Goal: Task Accomplishment & Management: Use online tool/utility

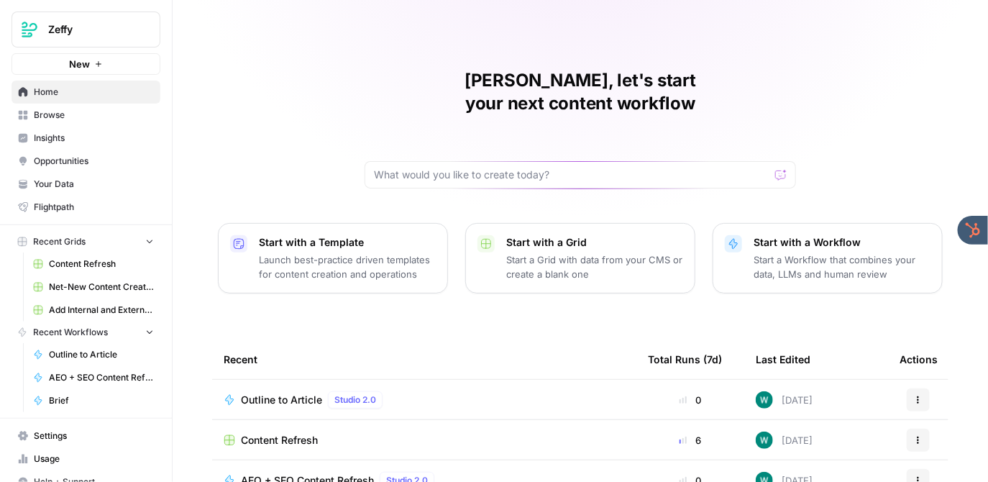
click at [66, 31] on span "Zeffy" at bounding box center [91, 29] width 87 height 14
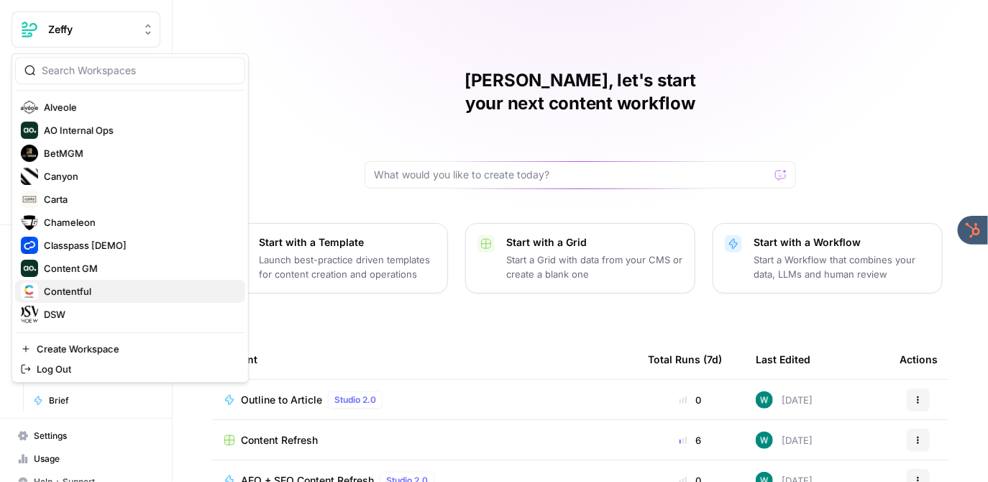
scroll to position [114, 0]
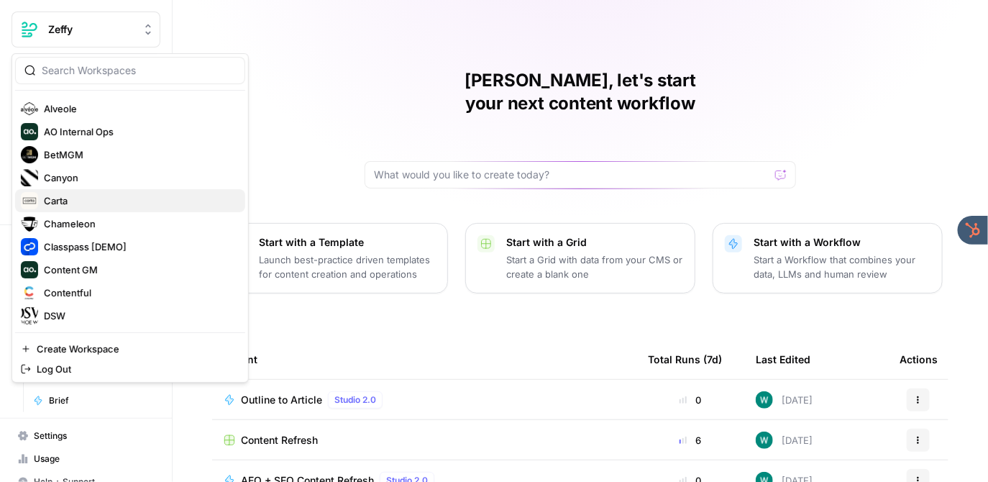
click at [98, 203] on span "Carta" at bounding box center [139, 201] width 190 height 14
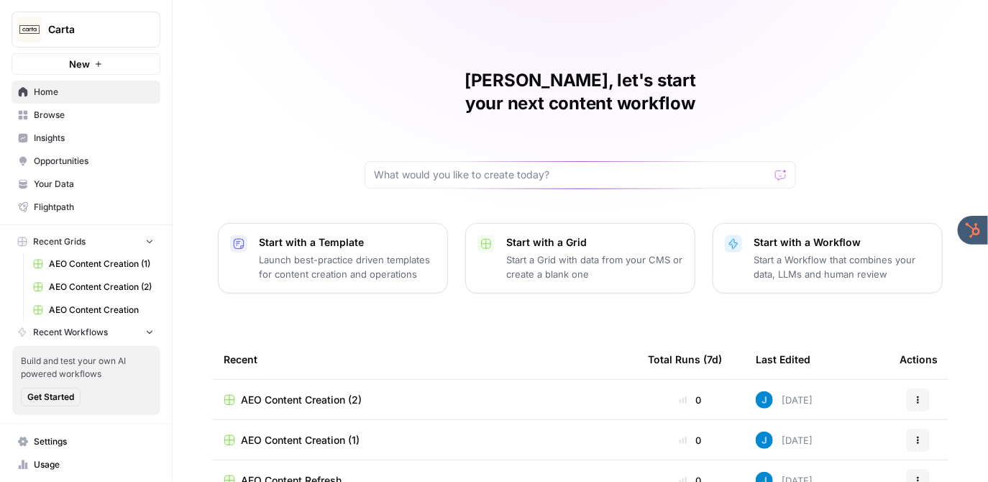
click at [363, 58] on div "Jordan, let's start your next content workflow Start with a Template Launch bes…" at bounding box center [581, 342] width 816 height 685
click at [59, 140] on span "Insights" at bounding box center [94, 138] width 120 height 13
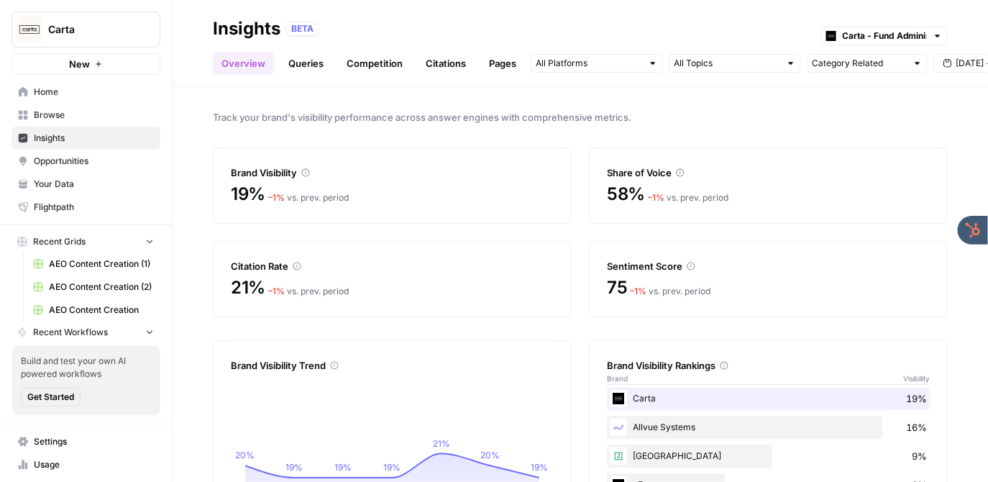
click at [304, 64] on link "Queries" at bounding box center [306, 63] width 53 height 23
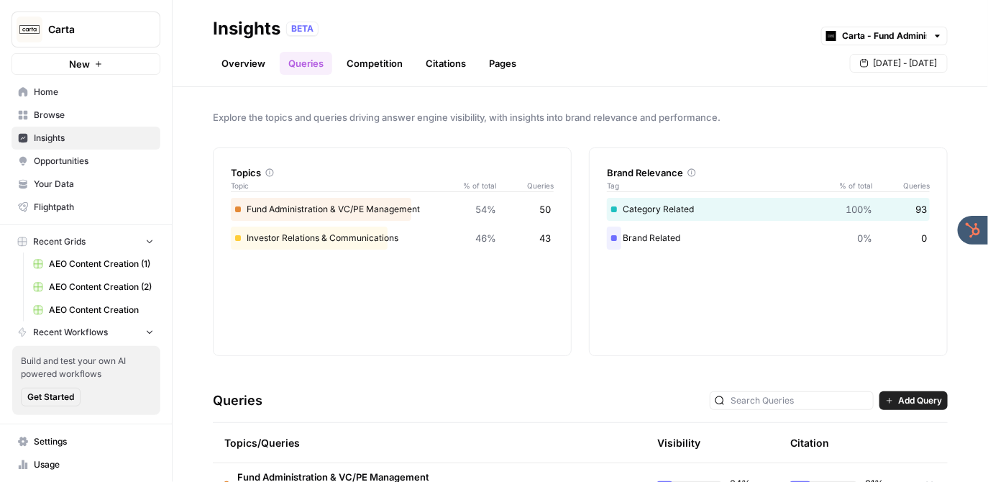
scroll to position [84, 0]
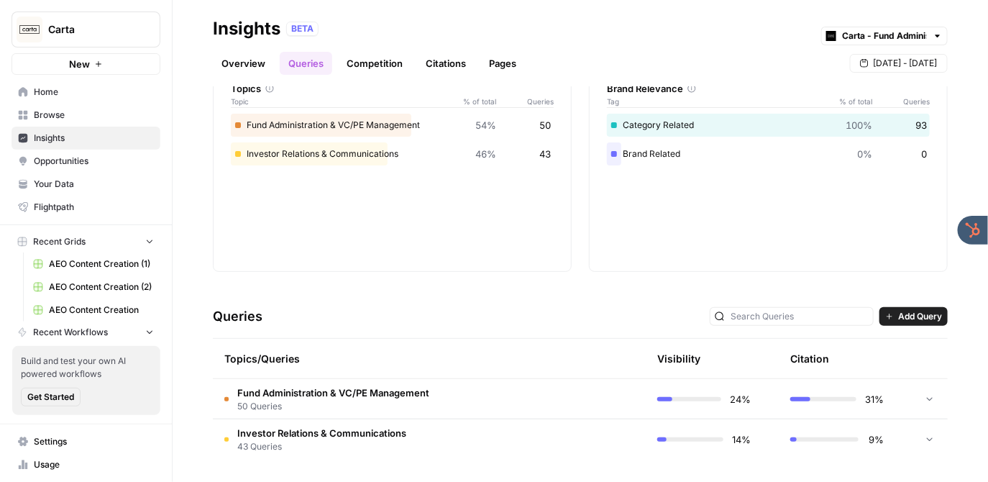
click at [460, 397] on td "Fund Administration & VC/PE Management 50 Queries" at bounding box center [361, 399] width 296 height 40
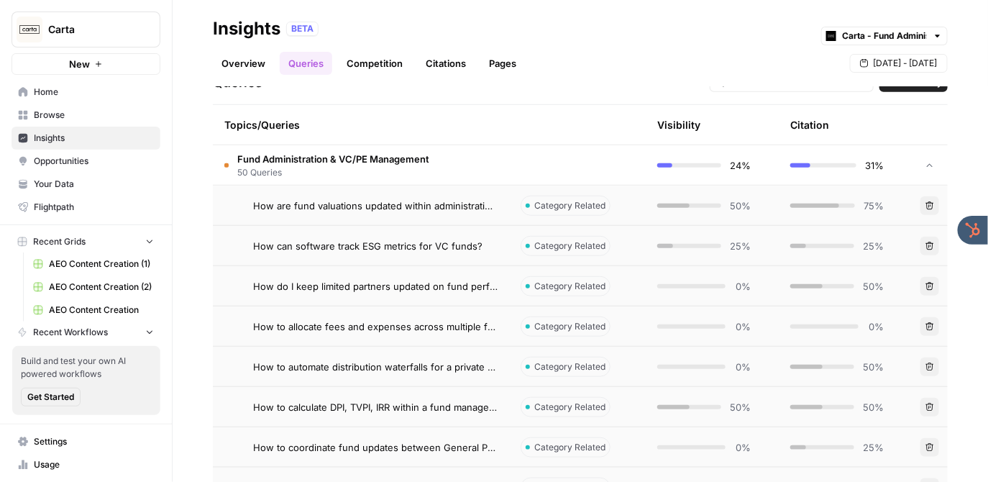
scroll to position [320, 0]
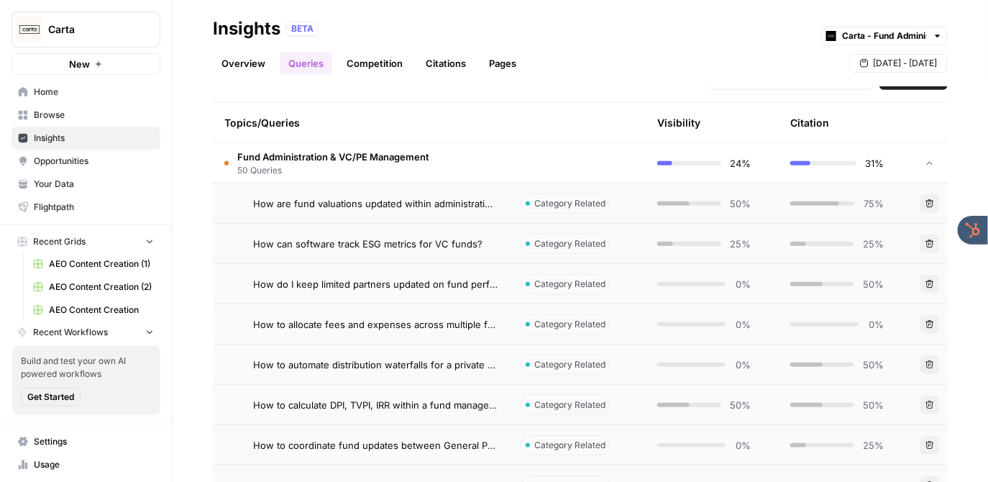
click at [499, 198] on td "How are fund valuations updated within administration platforms?" at bounding box center [361, 203] width 296 height 40
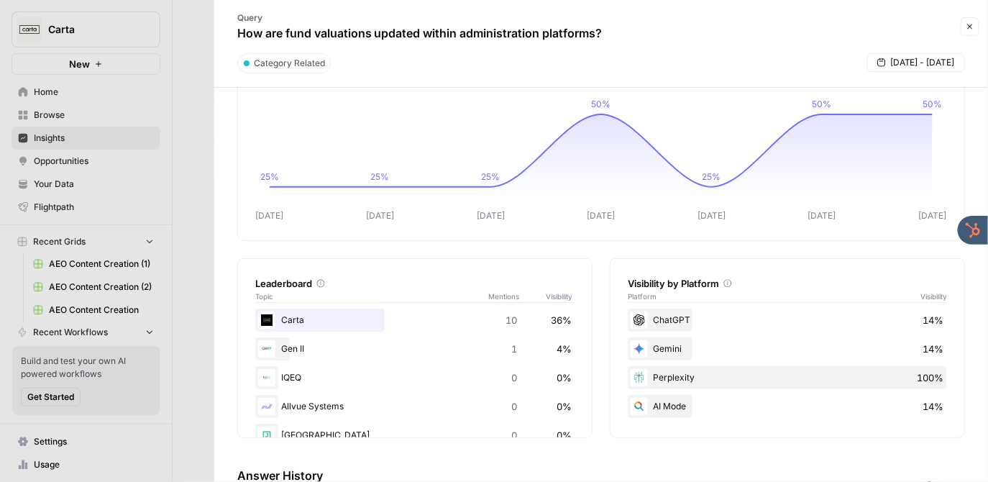
scroll to position [78, 0]
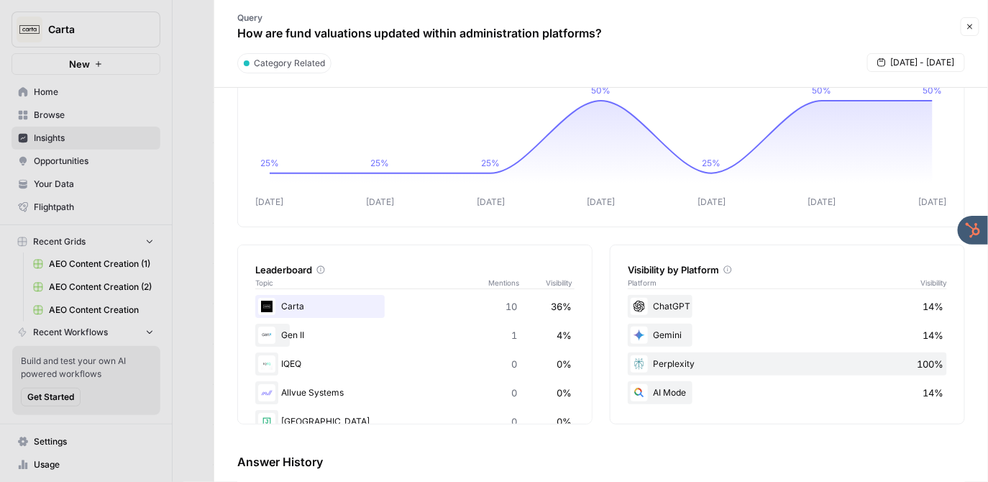
click at [970, 27] on icon "button" at bounding box center [970, 26] width 5 height 5
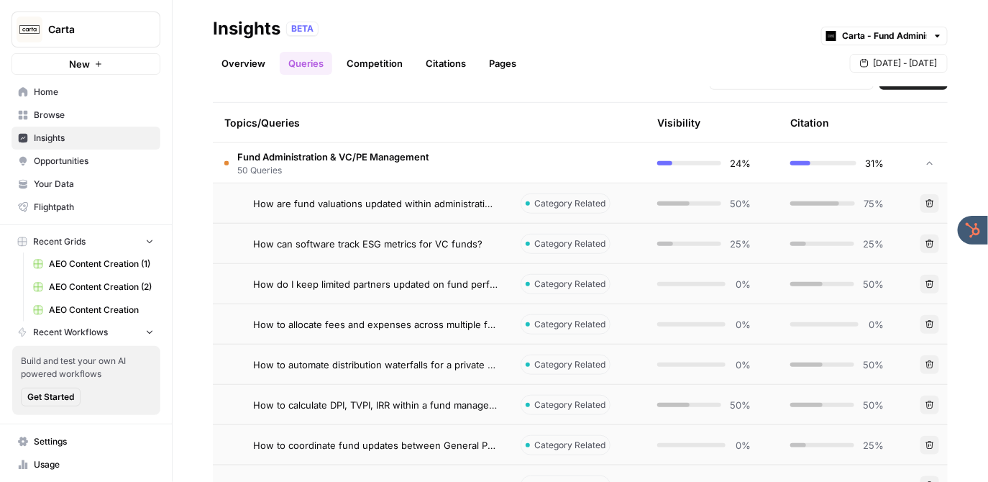
click at [419, 157] on span "Fund Administration & VC/PE Management" at bounding box center [333, 157] width 192 height 14
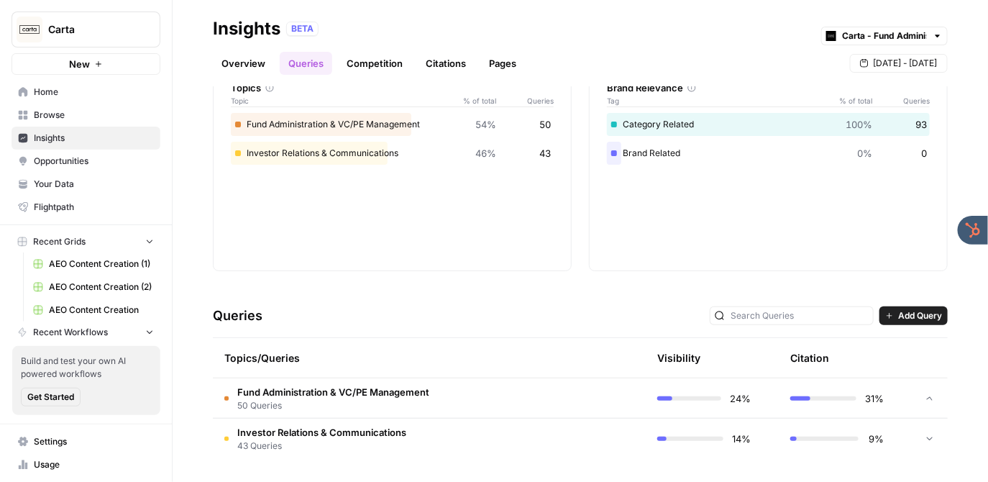
scroll to position [84, 0]
click at [440, 63] on link "Citations" at bounding box center [446, 63] width 58 height 23
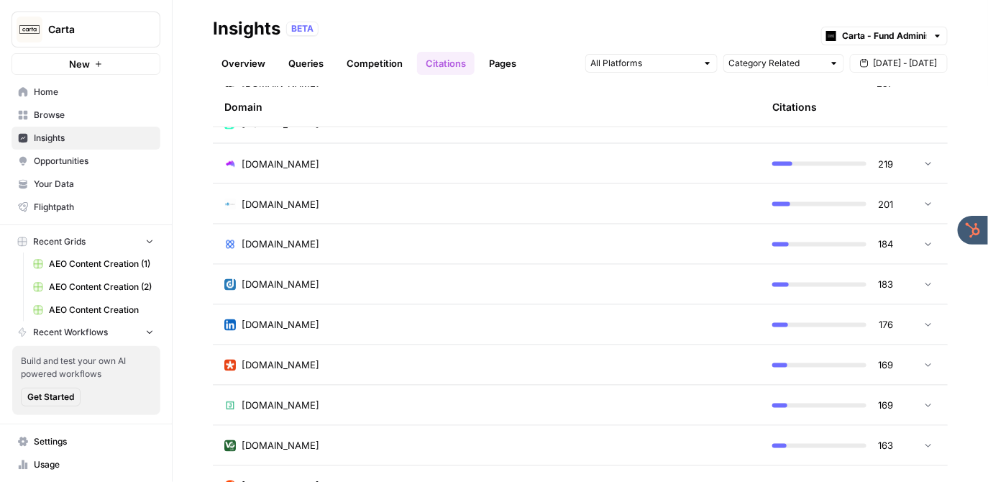
scroll to position [893, 0]
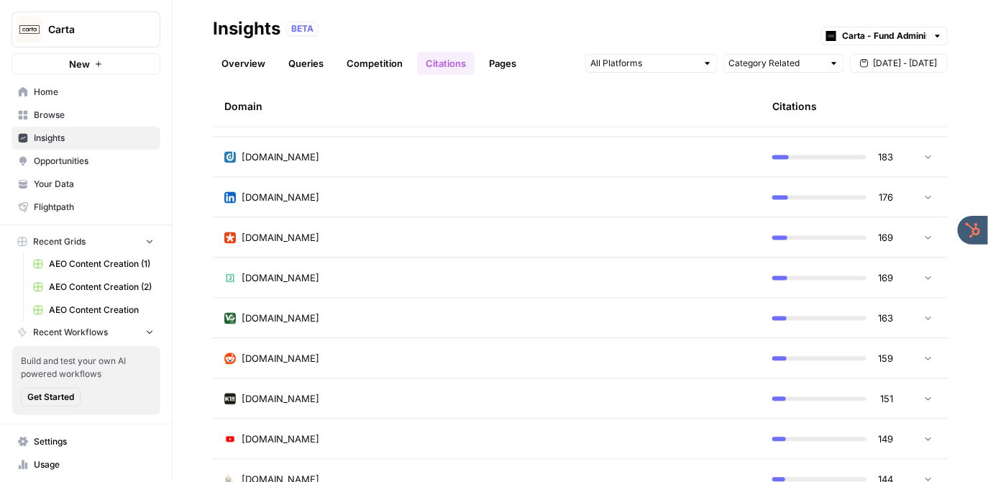
click at [363, 352] on div "reddit.com" at bounding box center [486, 359] width 525 height 14
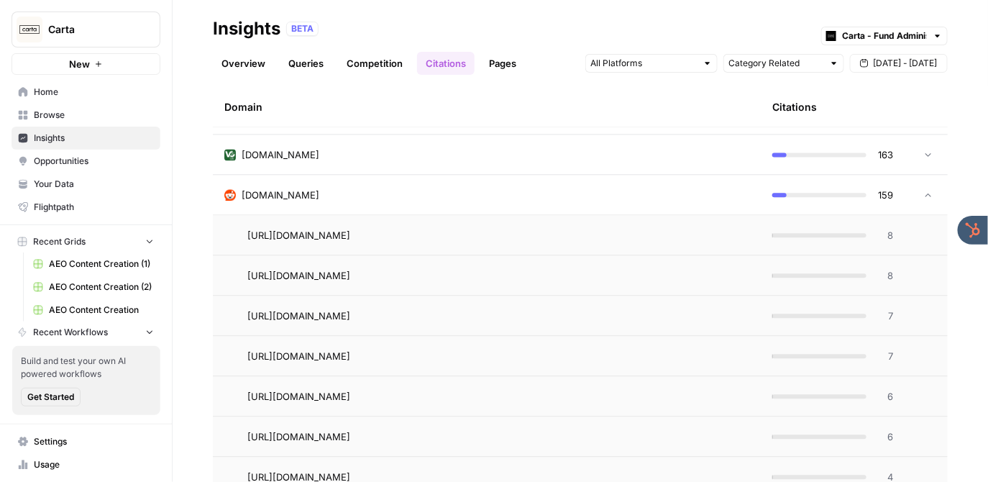
scroll to position [1059, 0]
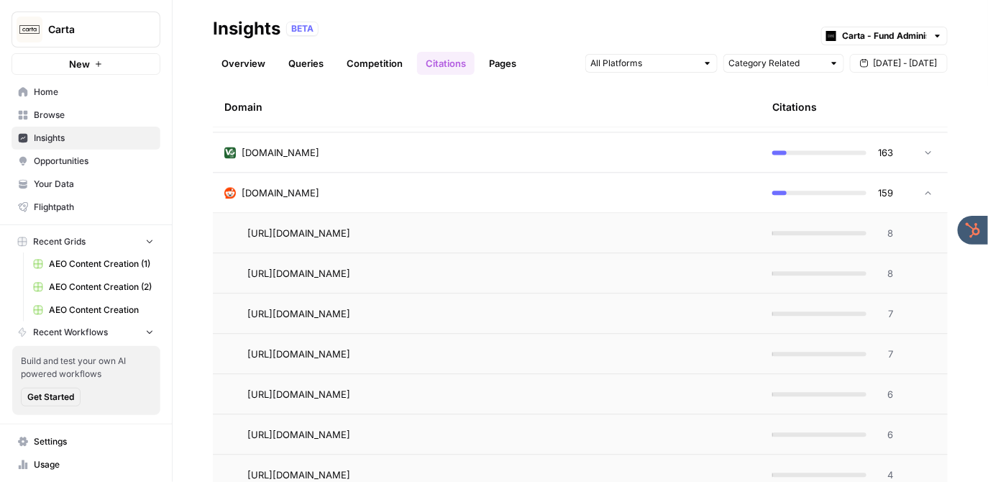
click at [395, 190] on div "reddit.com" at bounding box center [486, 193] width 525 height 14
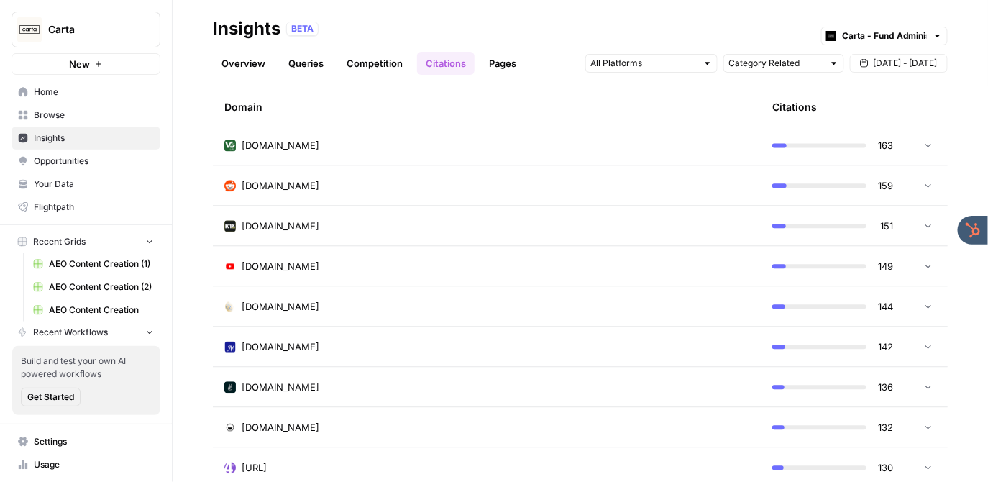
scroll to position [1091, 0]
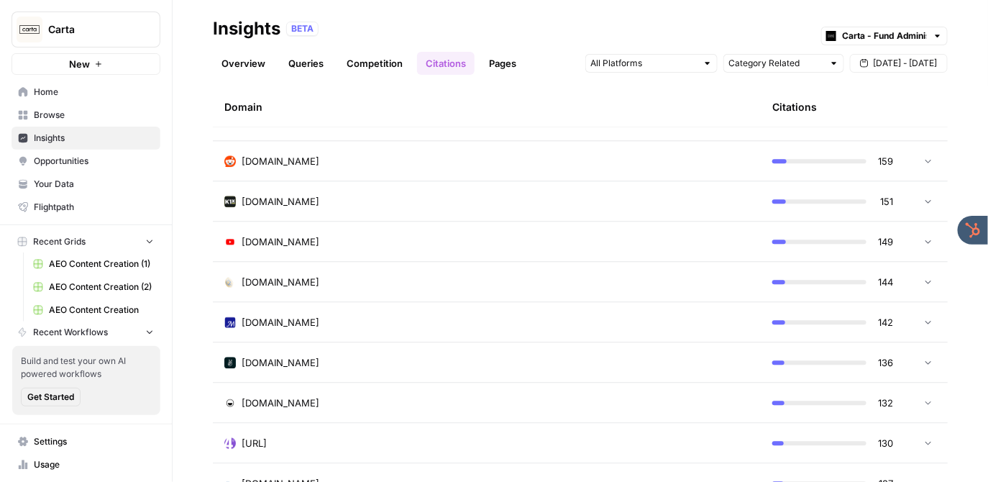
click at [345, 235] on div "youtube.com" at bounding box center [486, 242] width 525 height 14
click at [350, 281] on span "https://www.youtube.com/watch" at bounding box center [298, 282] width 103 height 14
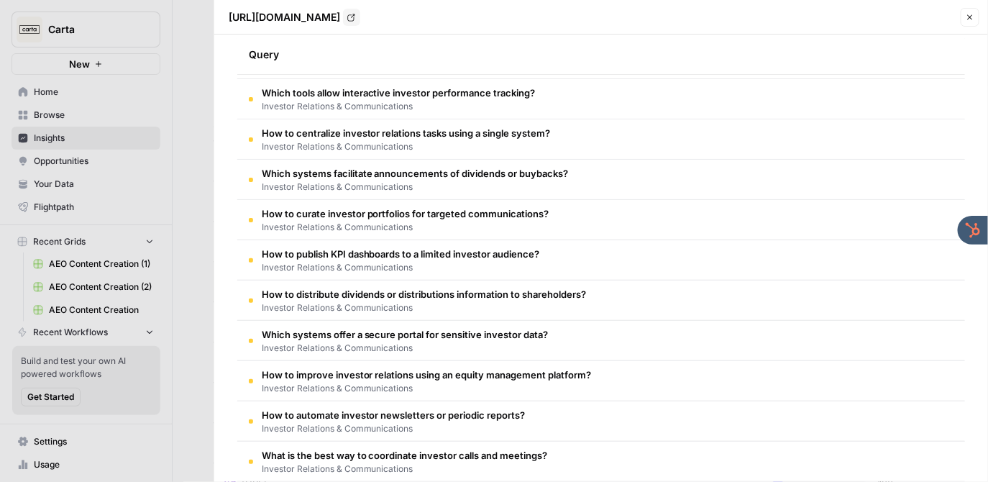
scroll to position [0, 0]
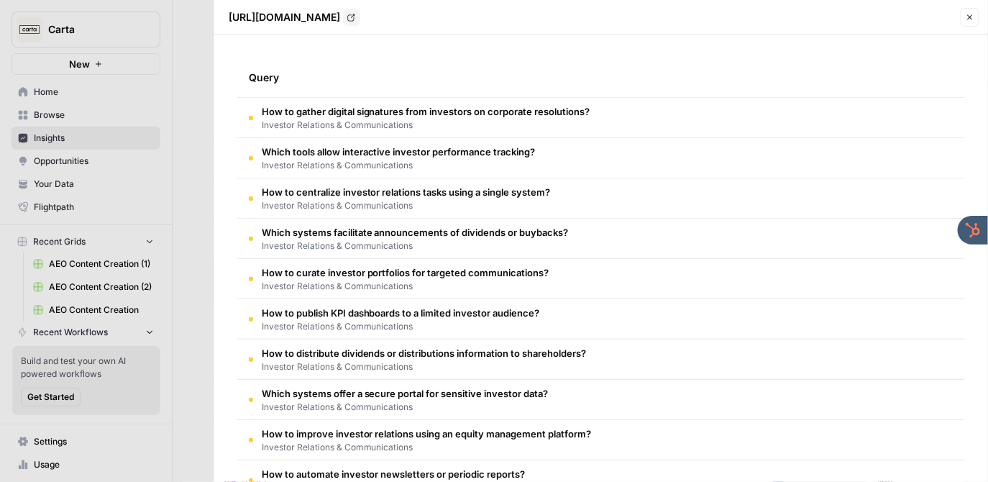
click at [968, 15] on icon "button" at bounding box center [970, 17] width 5 height 5
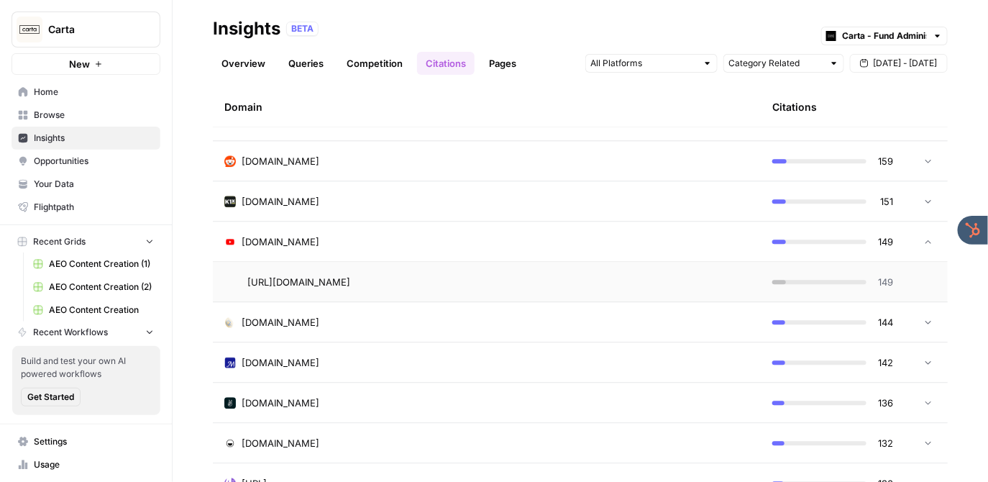
click at [322, 243] on div "youtube.com" at bounding box center [486, 242] width 525 height 14
click at [116, 156] on span "Opportunities" at bounding box center [94, 161] width 120 height 13
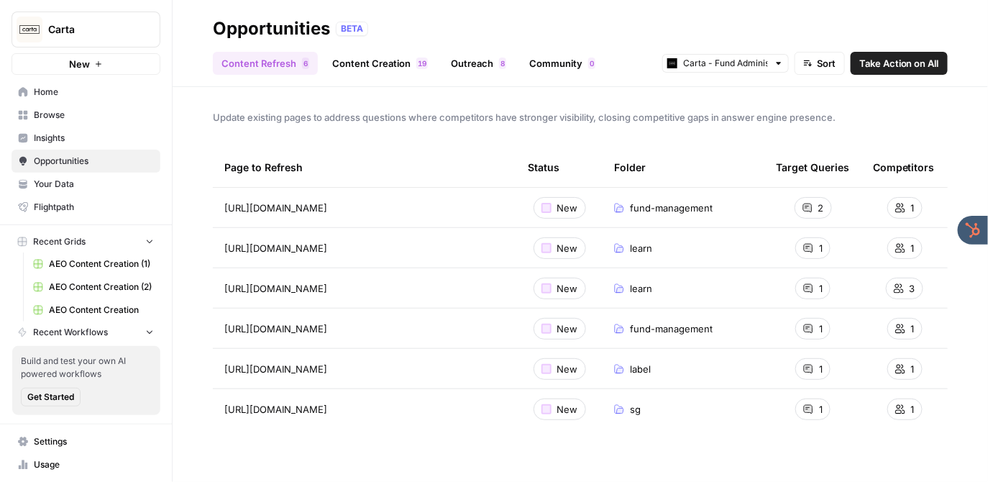
click at [358, 70] on link "Content Creation 9 1" at bounding box center [380, 63] width 113 height 23
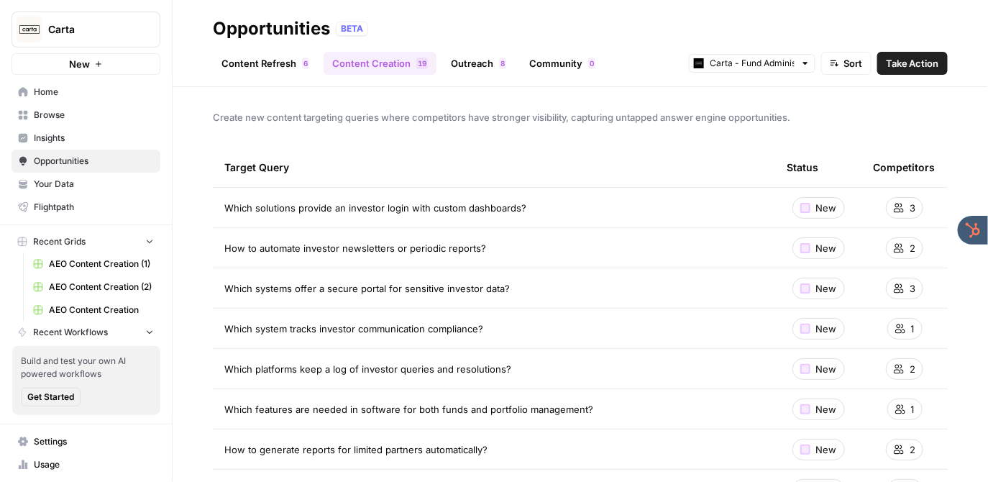
click at [906, 63] on span "Take Action" at bounding box center [912, 63] width 53 height 14
click at [536, 10] on header "Opportunities BETA Content Refresh 6 Content Creation 9 1 Outreach 8 Community …" at bounding box center [581, 43] width 816 height 87
click at [76, 137] on span "Insights" at bounding box center [94, 138] width 120 height 13
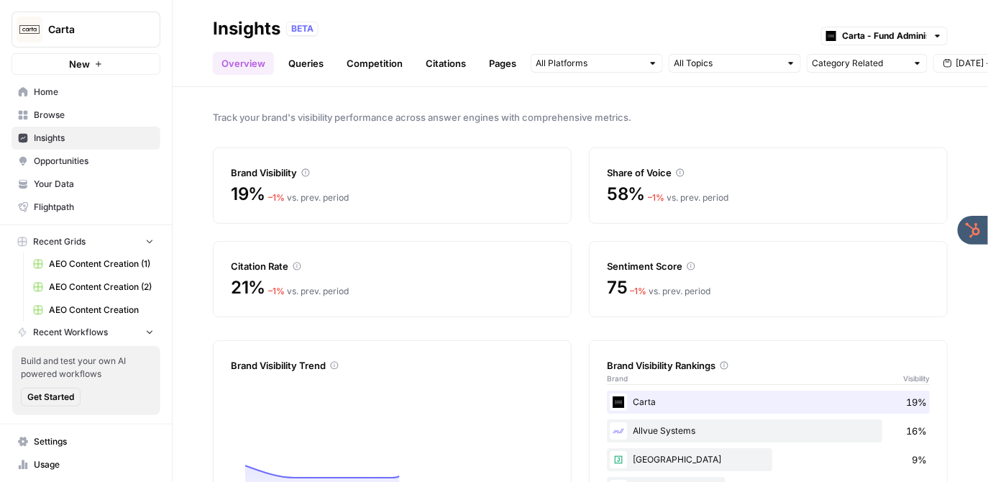
click at [305, 61] on link "Queries" at bounding box center [306, 63] width 53 height 23
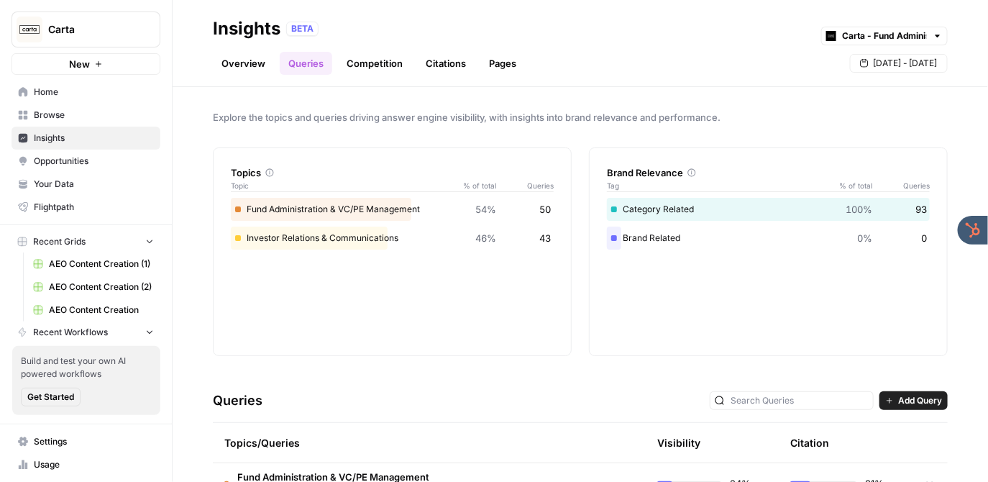
scroll to position [84, 0]
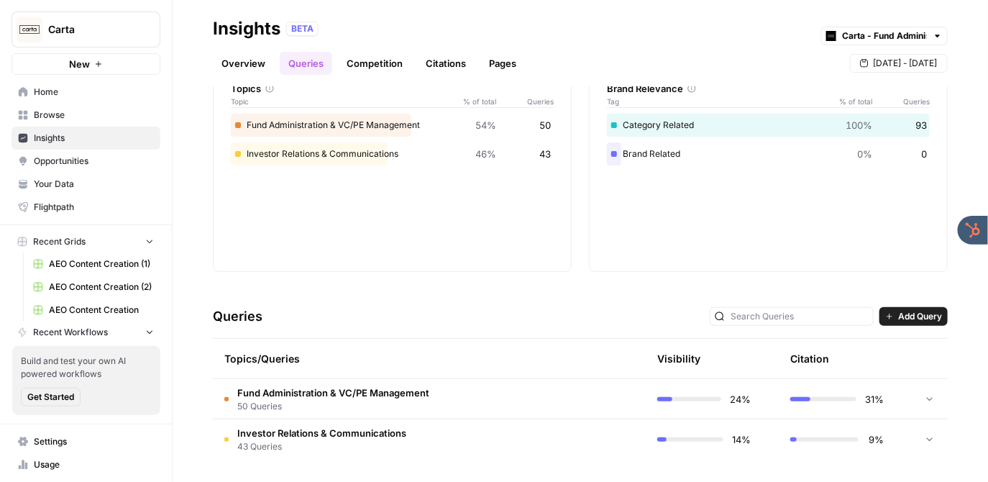
click at [388, 401] on span "50 Queries" at bounding box center [333, 406] width 192 height 13
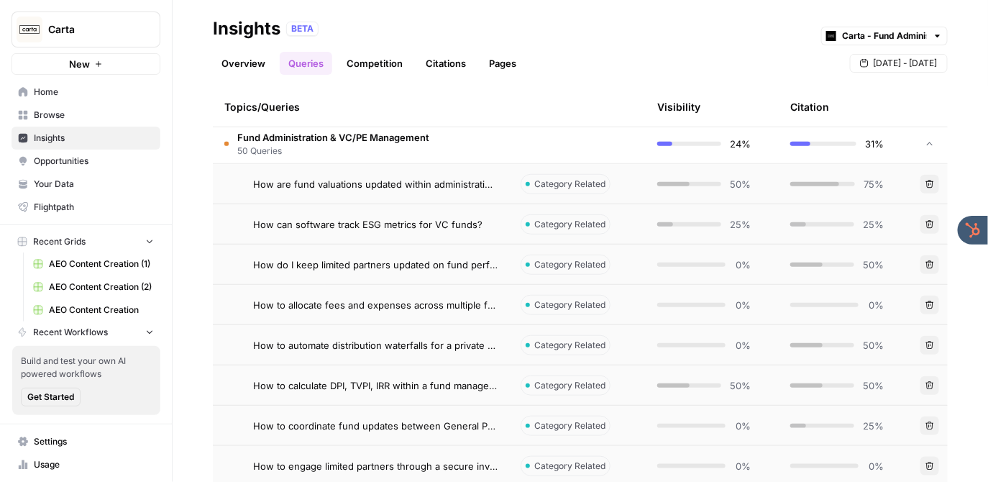
scroll to position [342, 0]
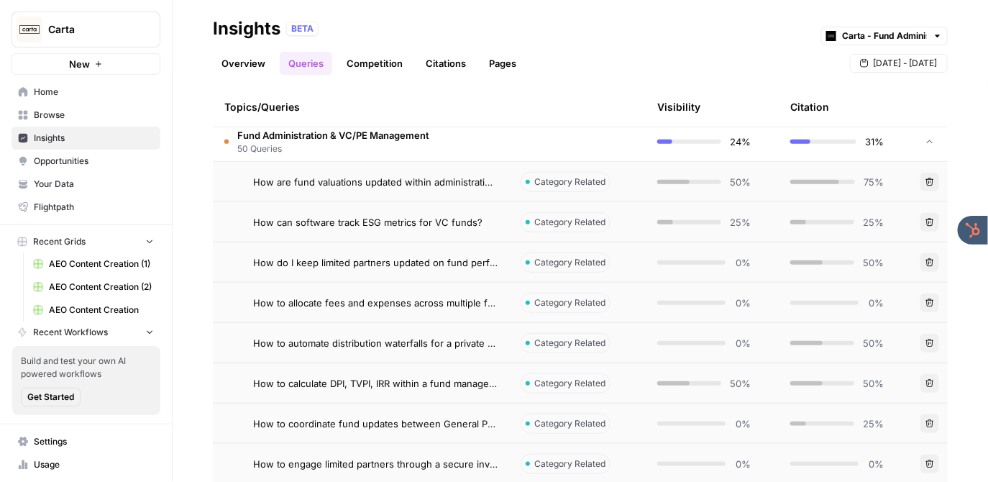
click at [105, 155] on span "Opportunities" at bounding box center [94, 161] width 120 height 13
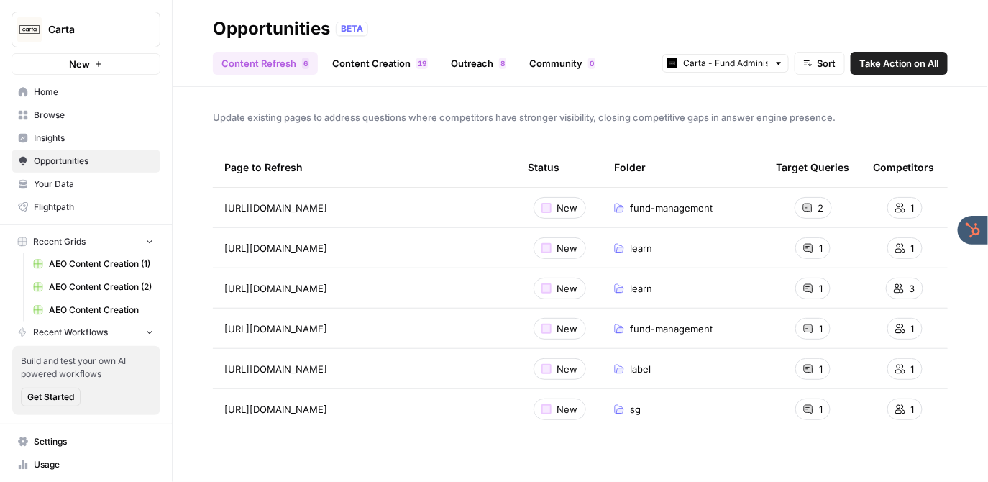
click at [359, 63] on link "Content Creation 9 1" at bounding box center [380, 63] width 113 height 23
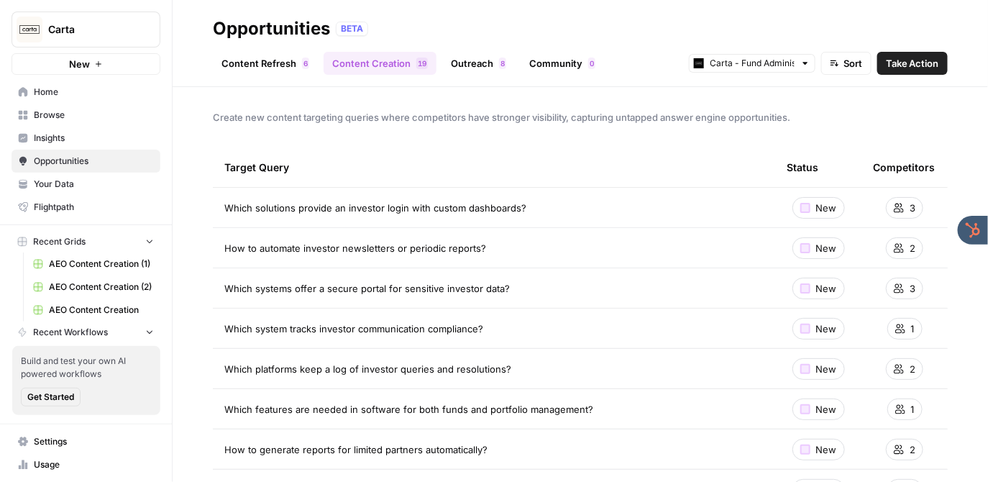
click at [917, 63] on span "Take Action" at bounding box center [912, 63] width 53 height 14
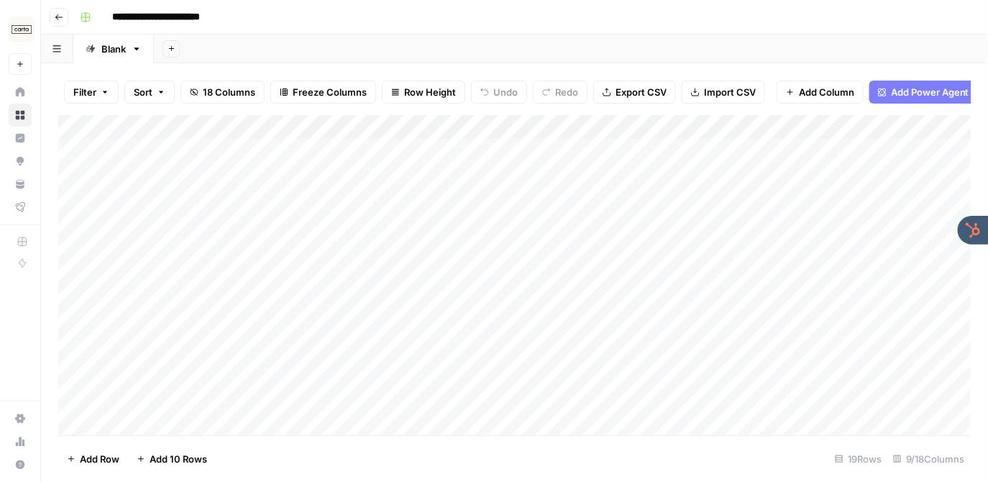
click at [26, 21] on img "Workspace: Carta" at bounding box center [22, 30] width 26 height 26
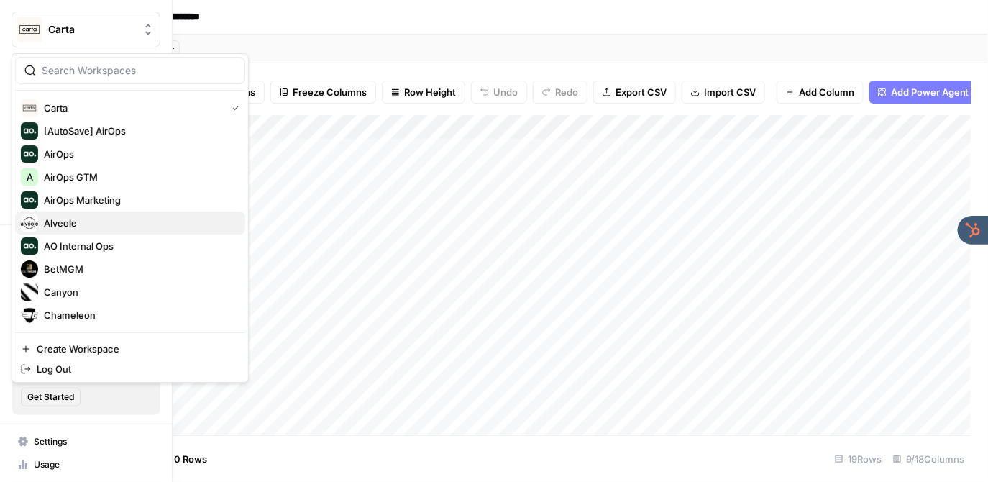
scroll to position [529, 0]
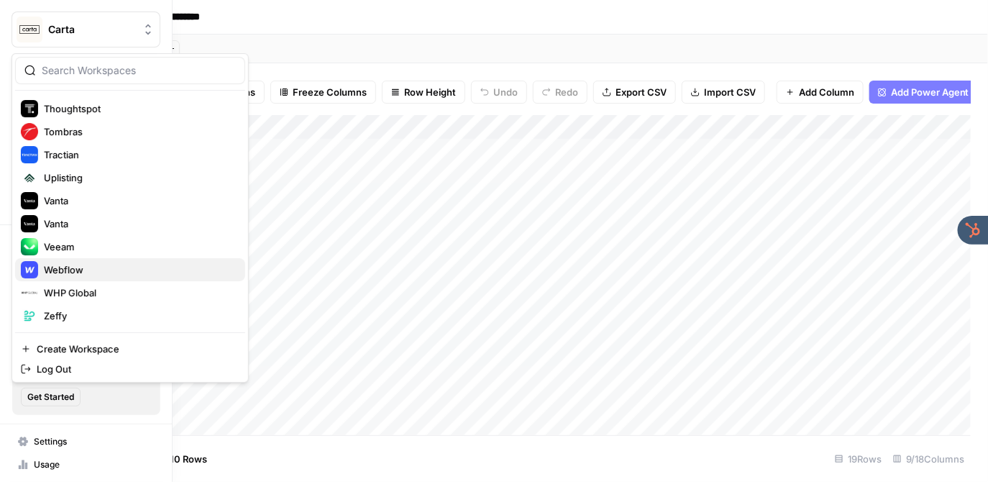
click at [89, 268] on span "Webflow" at bounding box center [139, 270] width 190 height 14
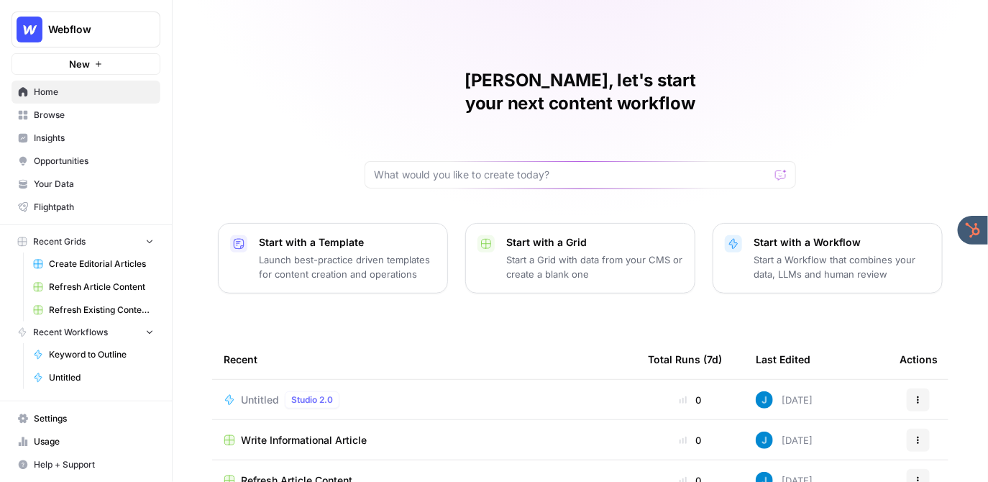
click at [85, 268] on span "Create Editorial Articles" at bounding box center [101, 264] width 105 height 13
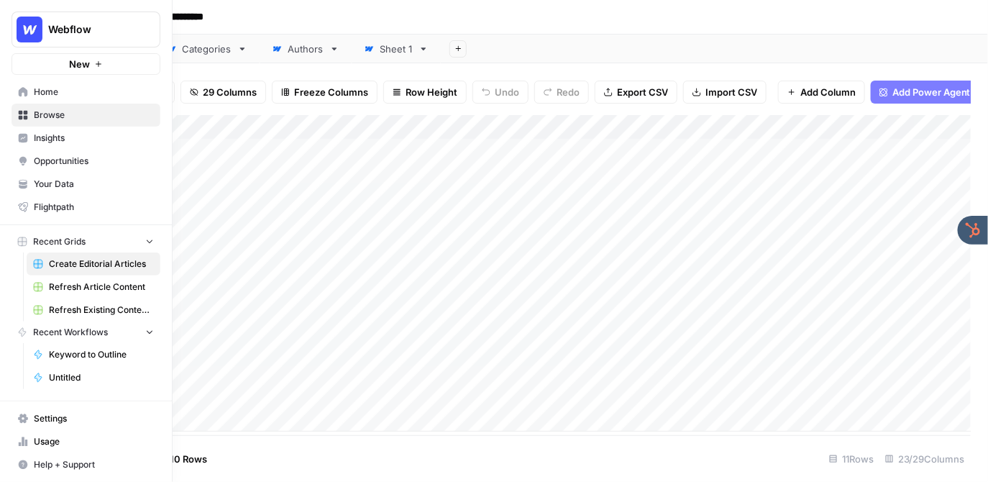
click at [55, 182] on span "Your Data" at bounding box center [94, 184] width 120 height 13
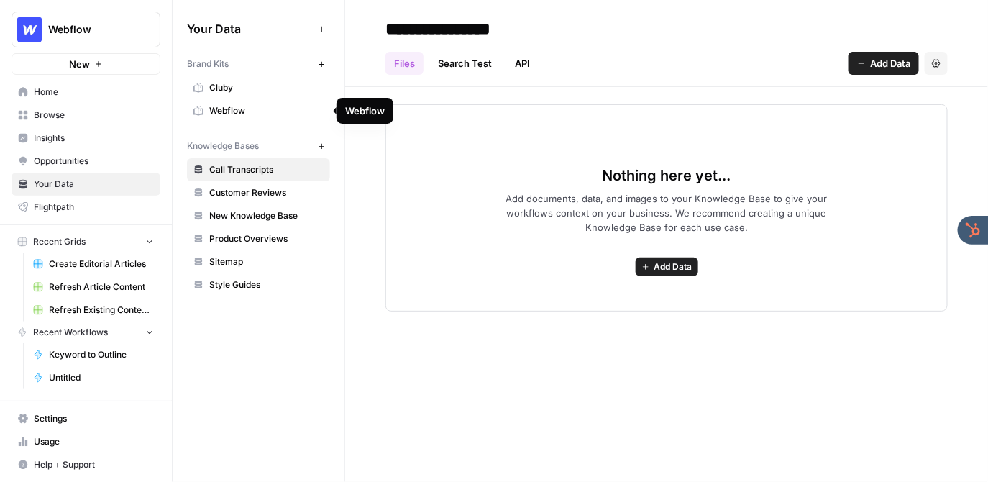
click at [260, 105] on span "Webflow" at bounding box center [266, 110] width 114 height 13
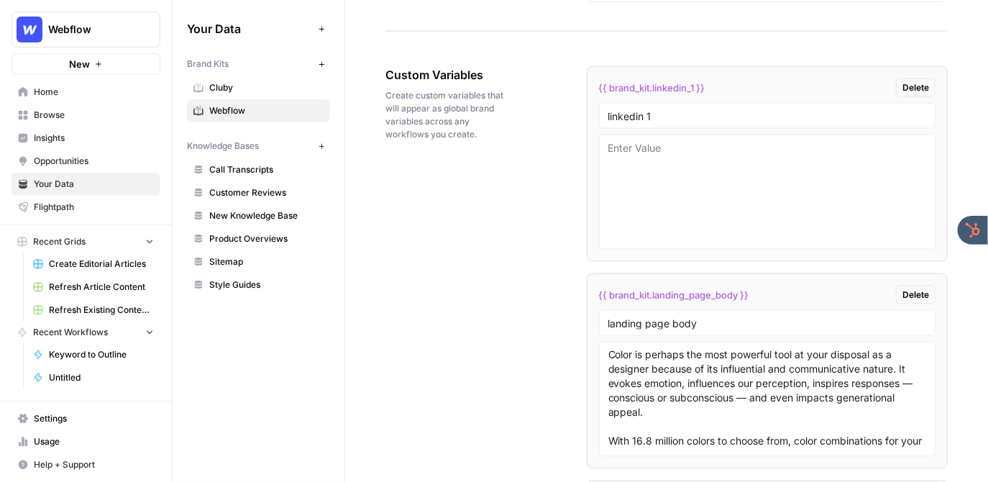
scroll to position [2418, 0]
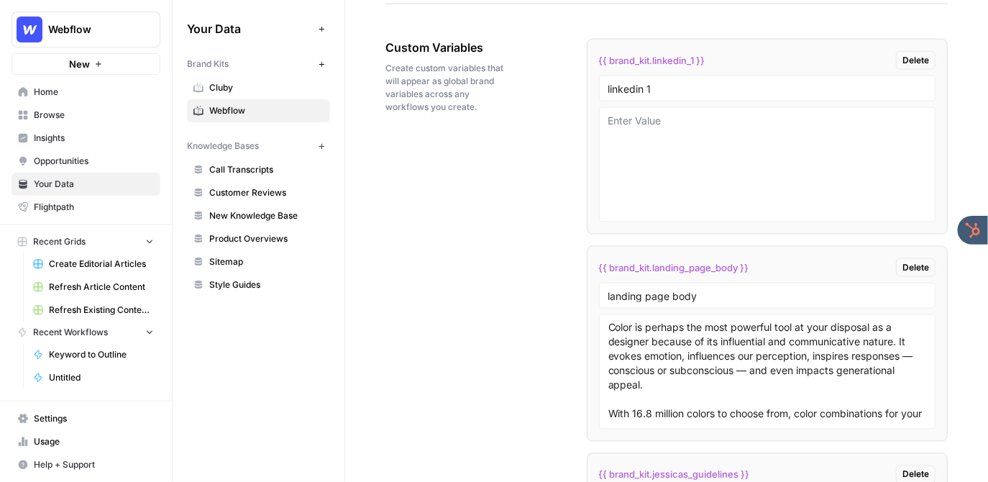
click at [78, 266] on span "Create Editorial Articles" at bounding box center [101, 264] width 105 height 13
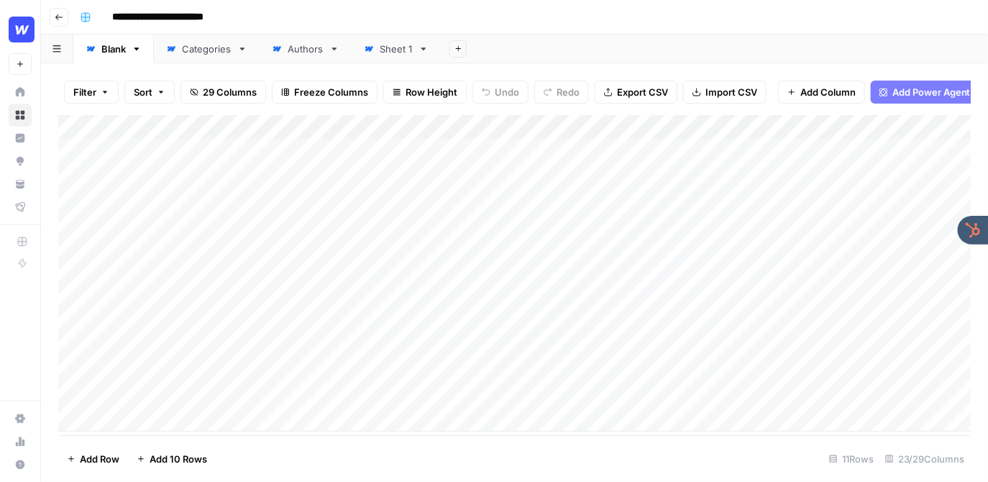
click at [667, 130] on div "Add Column" at bounding box center [515, 273] width 914 height 317
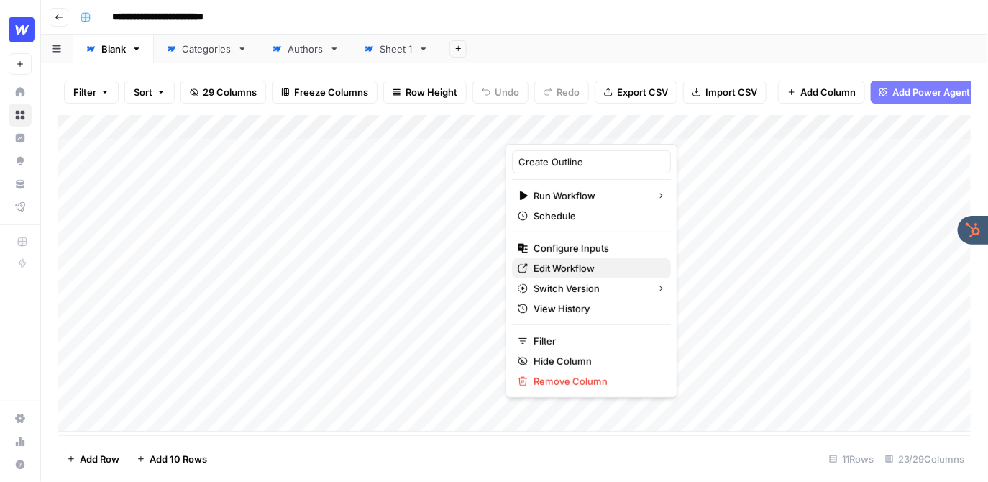
click at [583, 273] on span "Edit Workflow" at bounding box center [597, 268] width 126 height 14
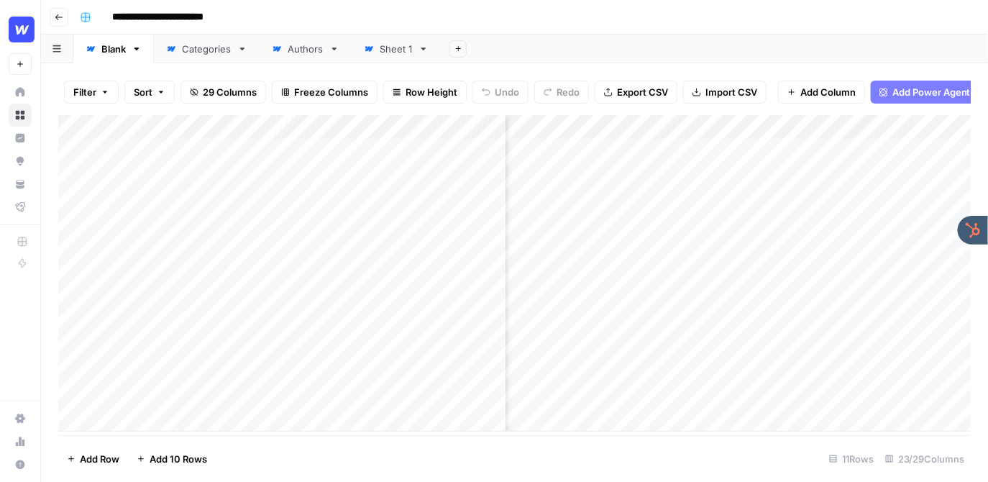
scroll to position [0, 754]
click at [616, 273] on div "Add Column" at bounding box center [515, 273] width 914 height 317
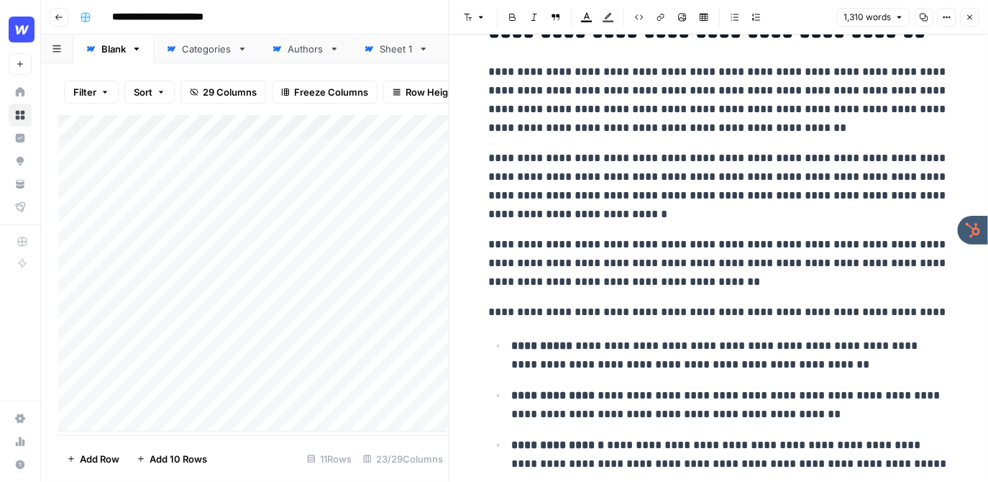
scroll to position [653, 0]
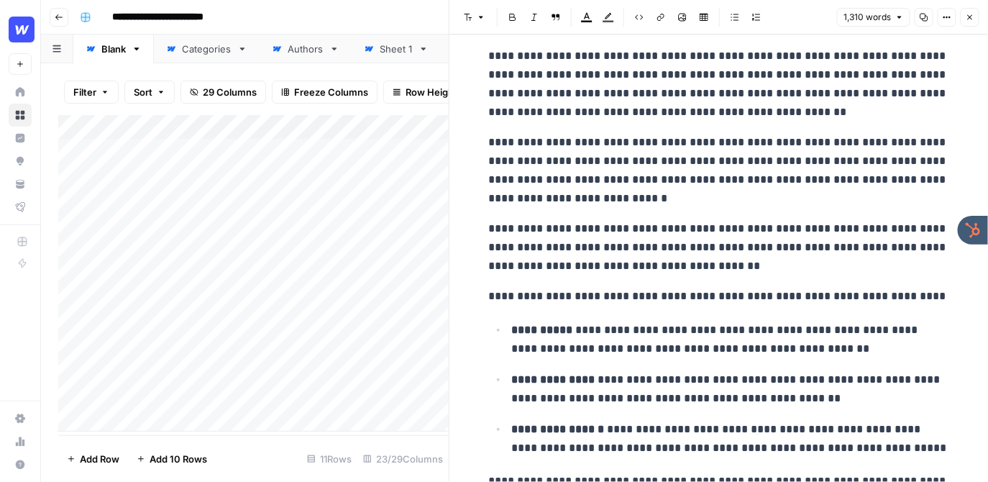
click at [970, 12] on button "Close" at bounding box center [970, 17] width 19 height 19
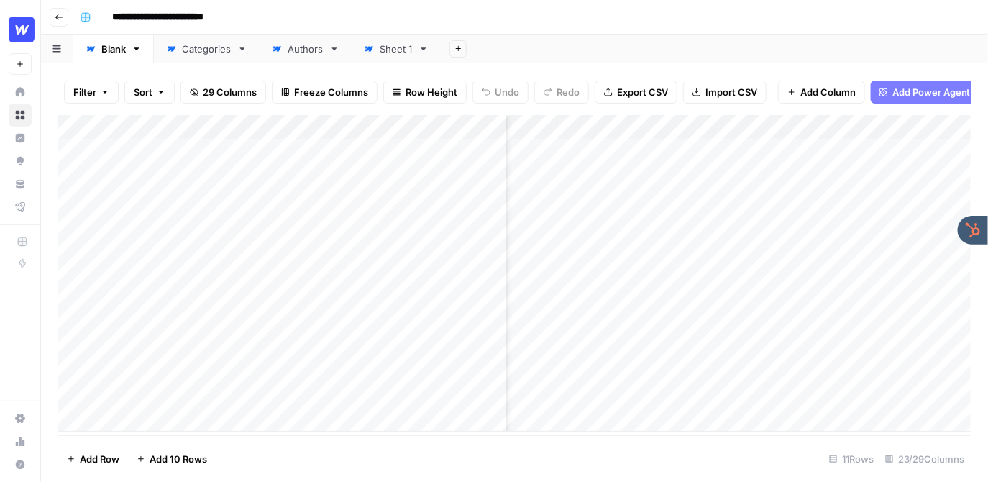
scroll to position [0, 1185]
click at [771, 127] on div "Add Column" at bounding box center [515, 273] width 914 height 317
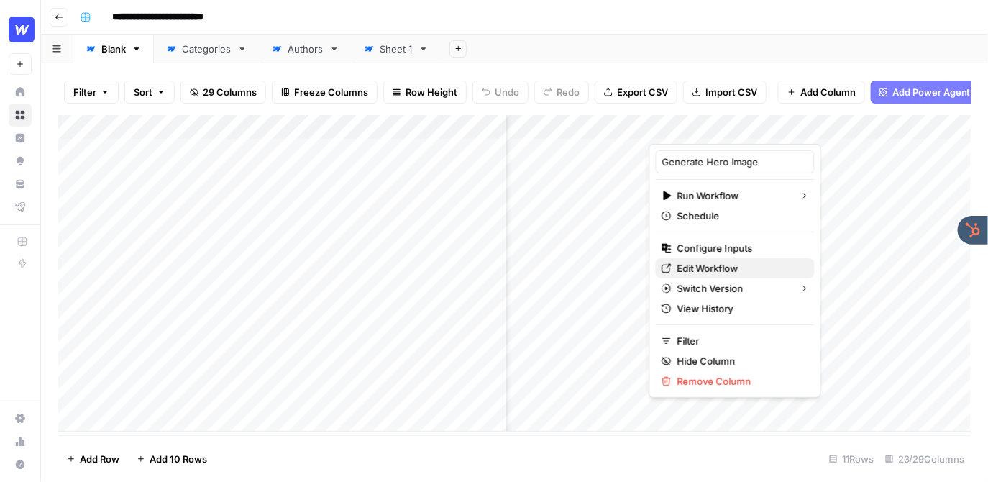
click at [714, 268] on span "Edit Workflow" at bounding box center [741, 268] width 126 height 14
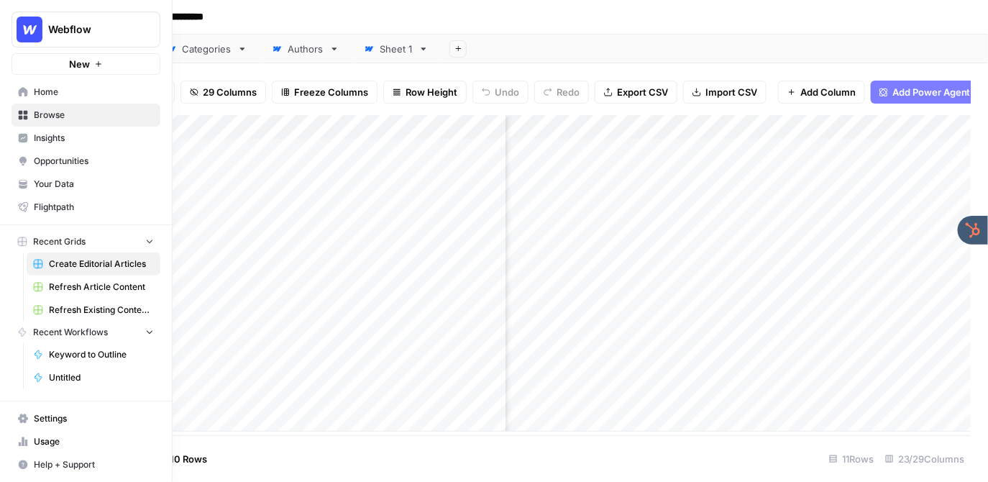
click at [52, 42] on button "Webflow" at bounding box center [86, 30] width 149 height 36
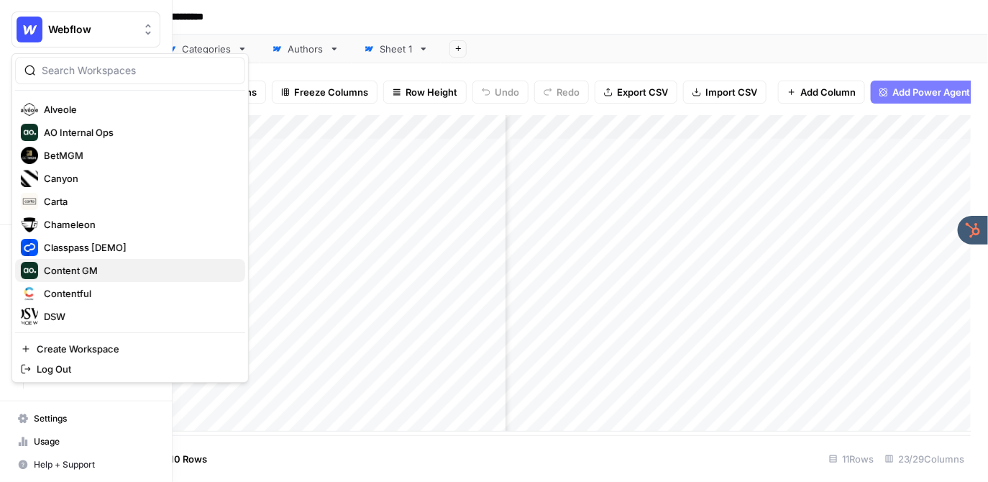
scroll to position [104, 0]
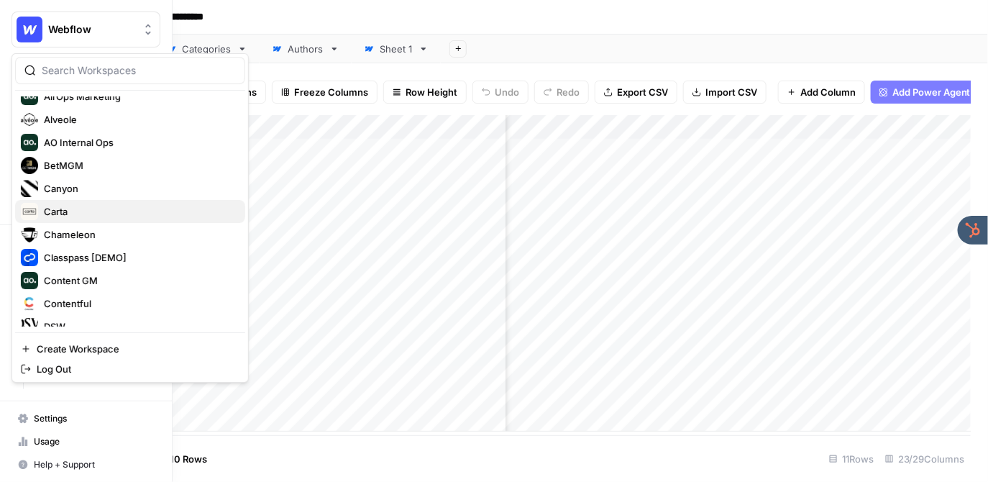
click at [81, 211] on span "Carta" at bounding box center [139, 211] width 190 height 14
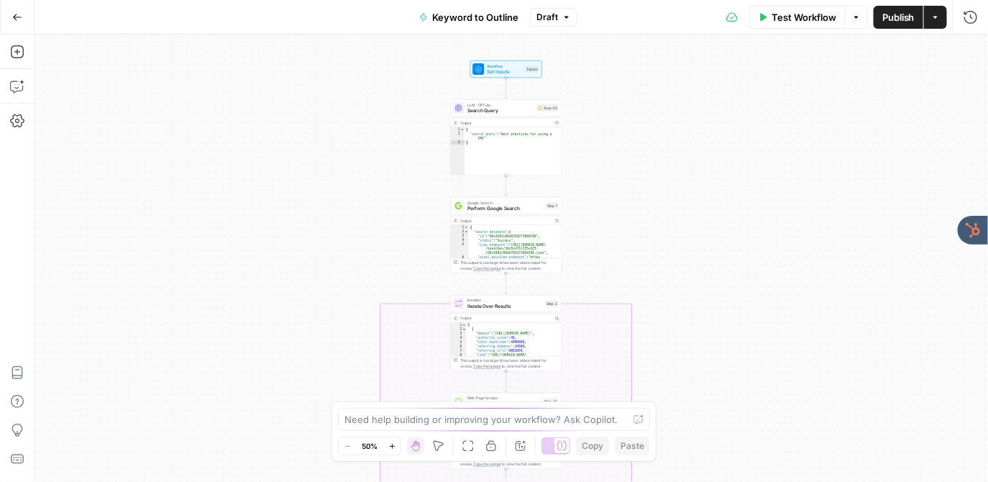
click at [376, 139] on div "true false Workflow Set Inputs Inputs LLM · GPT-4o Search Query Step 40 Output …" at bounding box center [512, 258] width 954 height 447
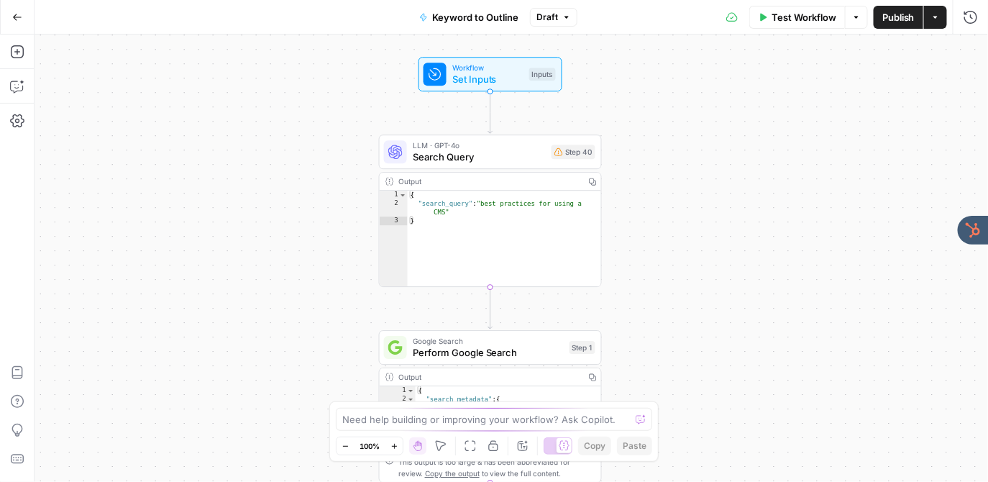
drag, startPoint x: 421, startPoint y: 166, endPoint x: 274, endPoint y: 241, distance: 164.7
click at [274, 241] on div "true false Workflow Set Inputs Inputs LLM · GPT-4o Search Query Step 40 Output …" at bounding box center [512, 258] width 954 height 447
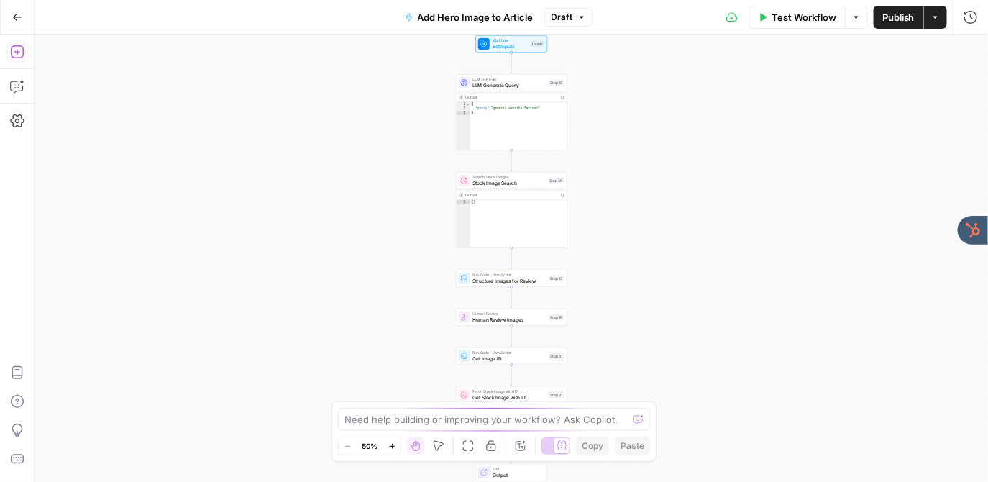
click at [19, 50] on icon "button" at bounding box center [17, 52] width 14 height 14
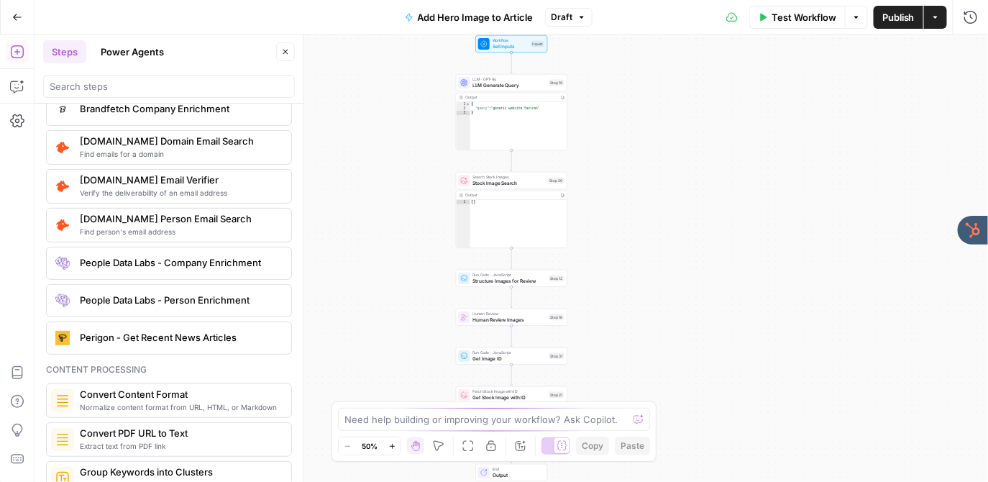
scroll to position [2030, 0]
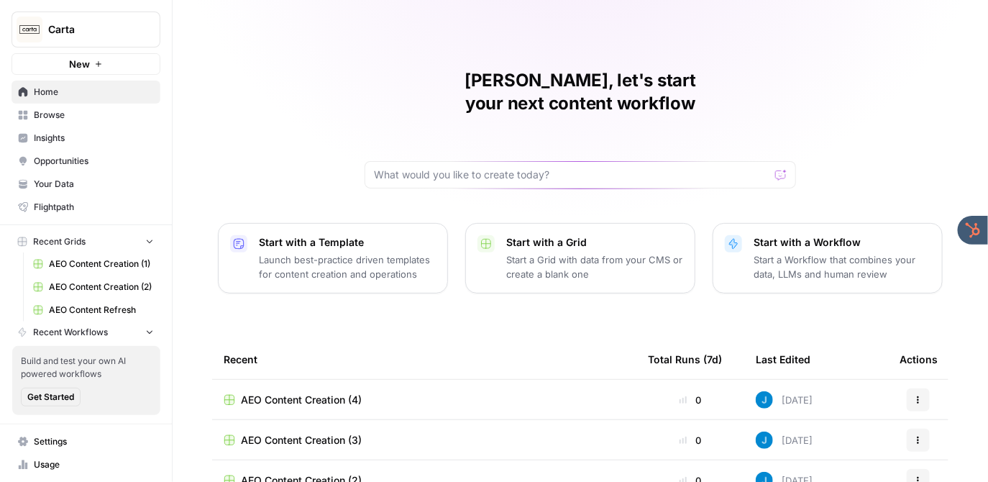
click at [81, 156] on span "Opportunities" at bounding box center [94, 161] width 120 height 13
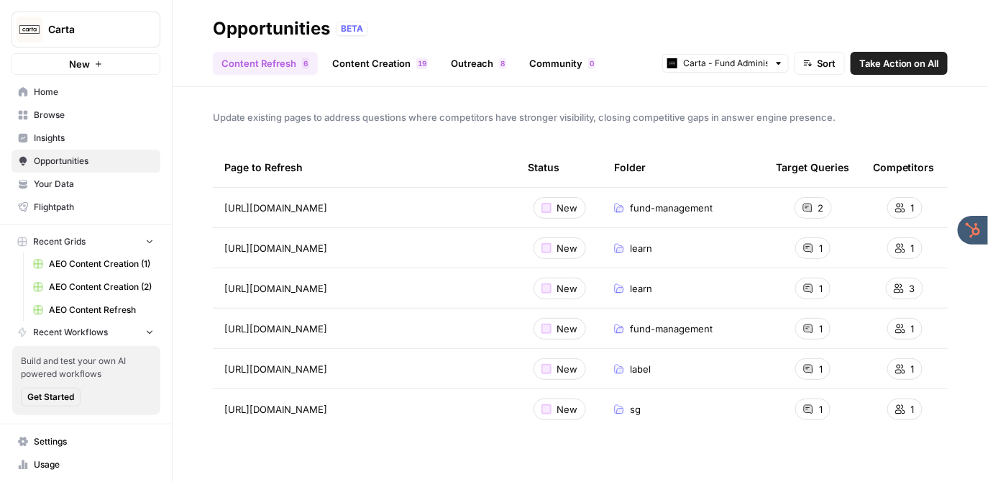
click at [368, 58] on link "Content Creation 9 1" at bounding box center [380, 63] width 113 height 23
